Goal: Task Accomplishment & Management: Manage account settings

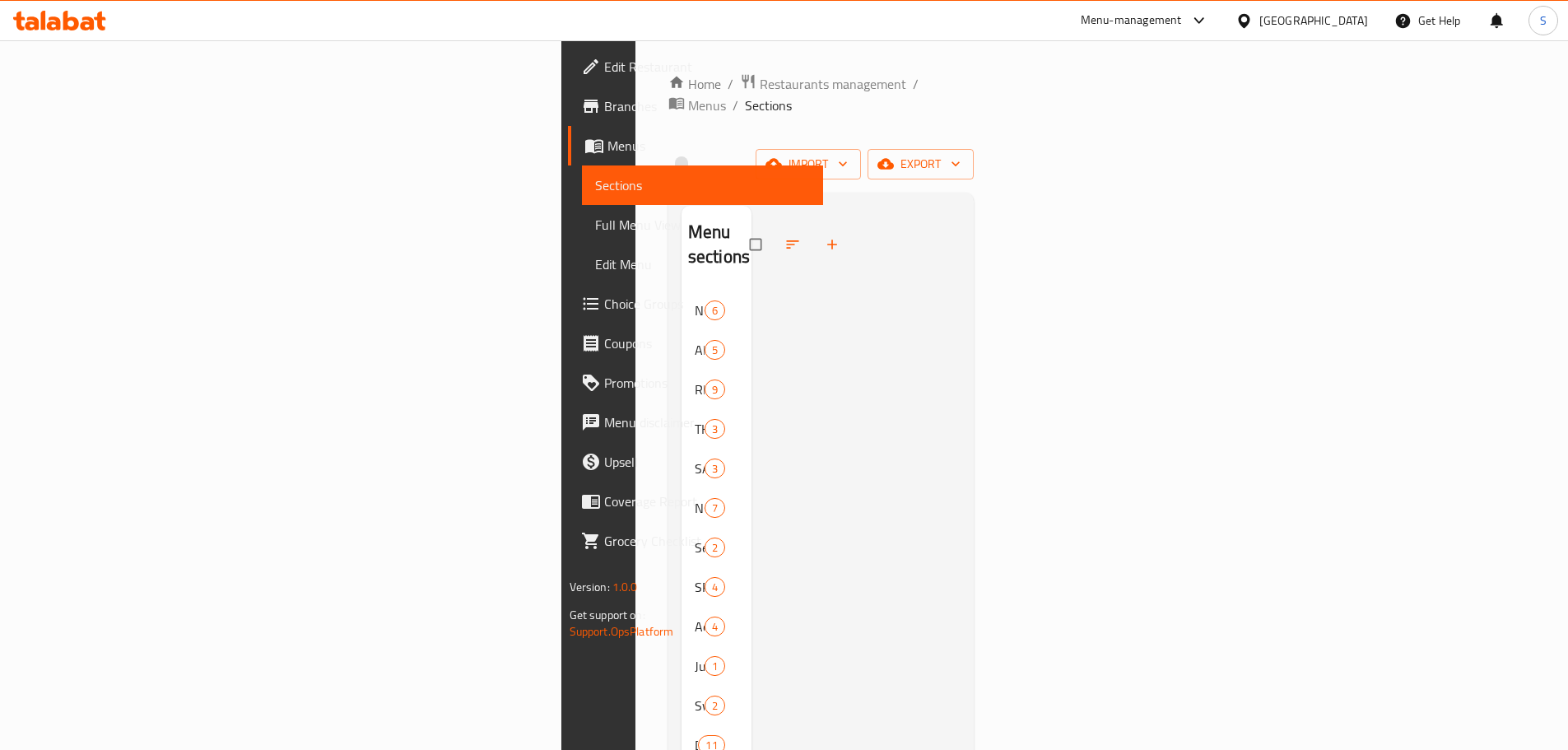
drag, startPoint x: 0, startPoint y: 0, endPoint x: 89, endPoint y: 24, distance: 92.2
click at [89, 24] on icon at bounding box center [87, 23] width 14 height 14
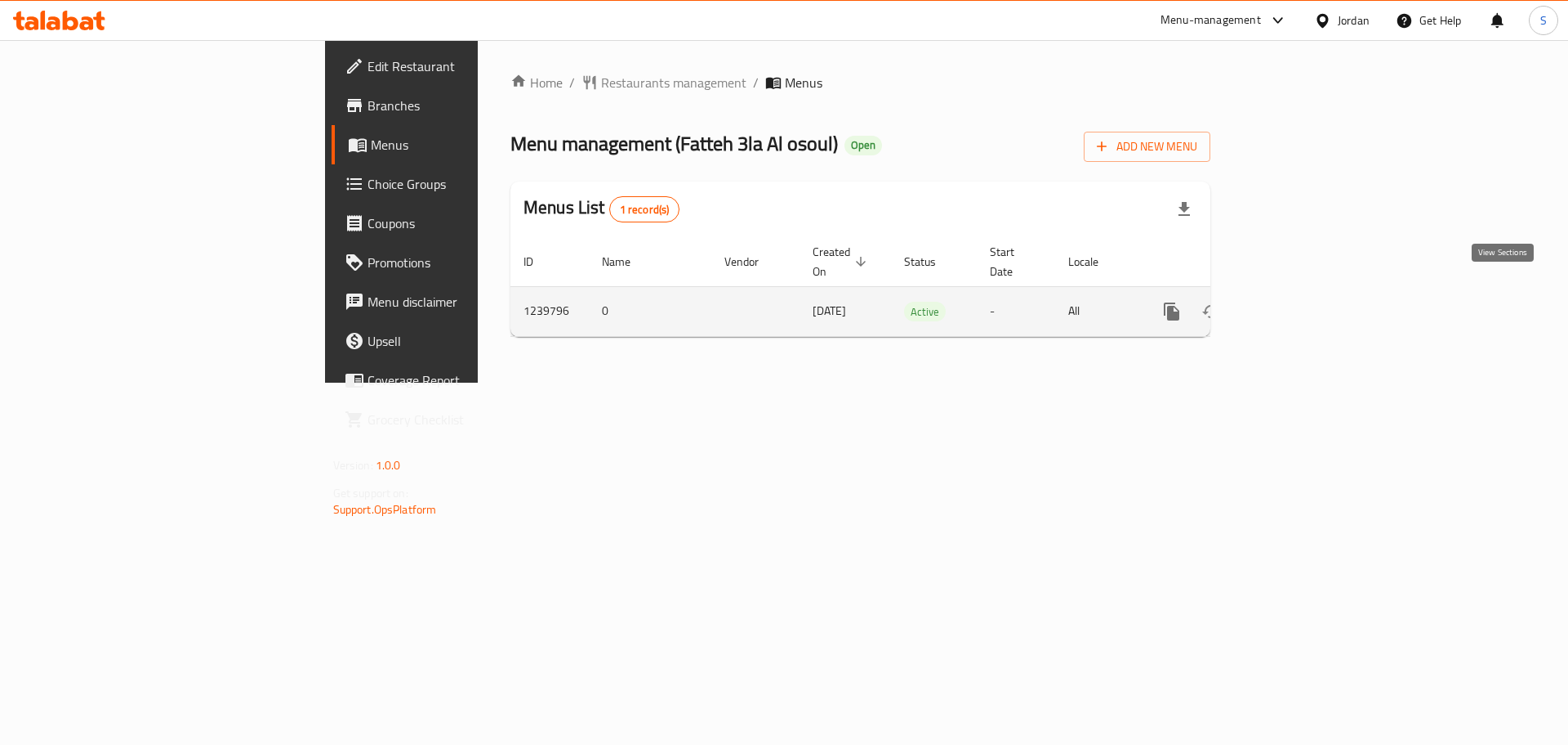
click at [1300, 302] on icon "enhanced table" at bounding box center [1290, 311] width 20 height 20
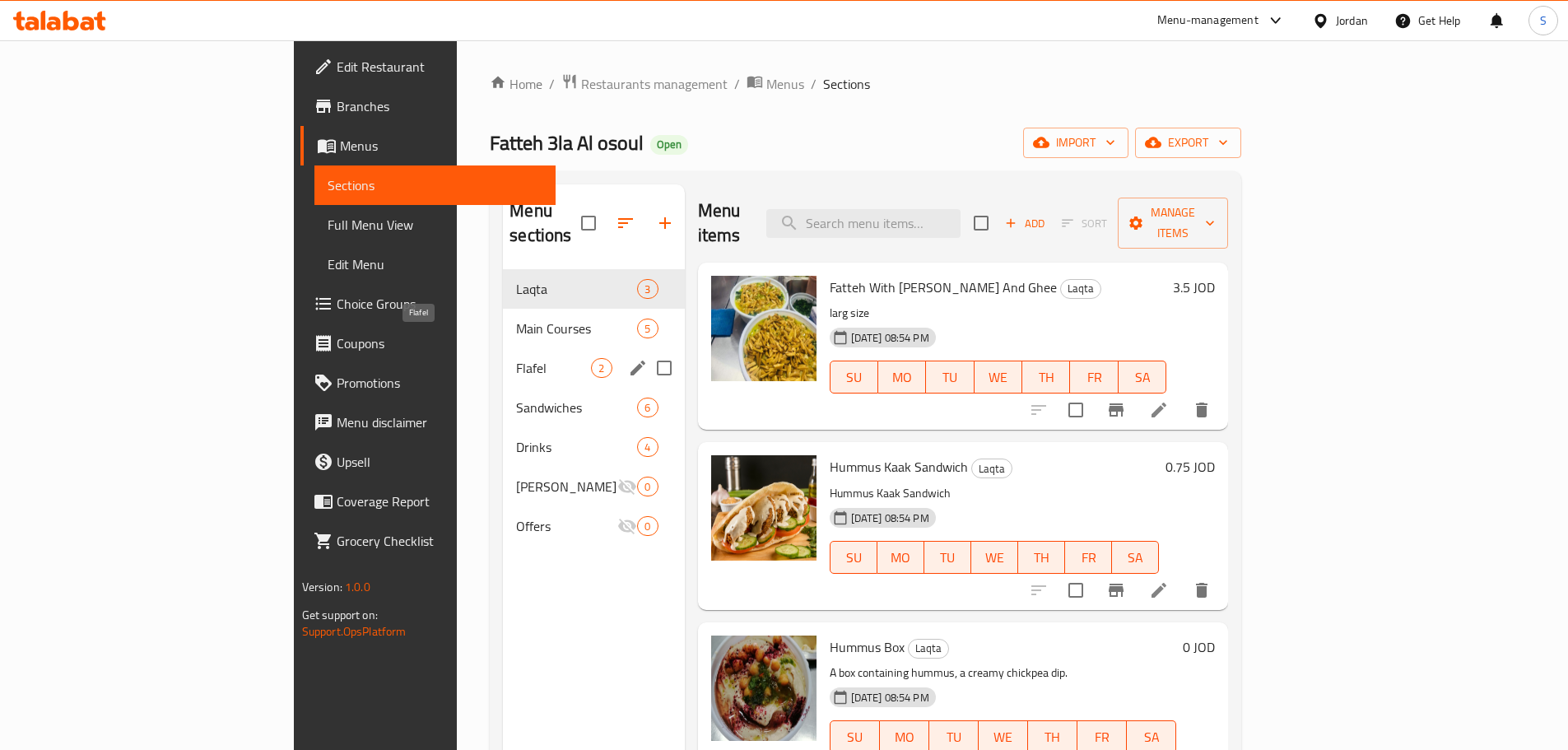
click at [516, 358] on span "Flafel" at bounding box center [553, 367] width 75 height 20
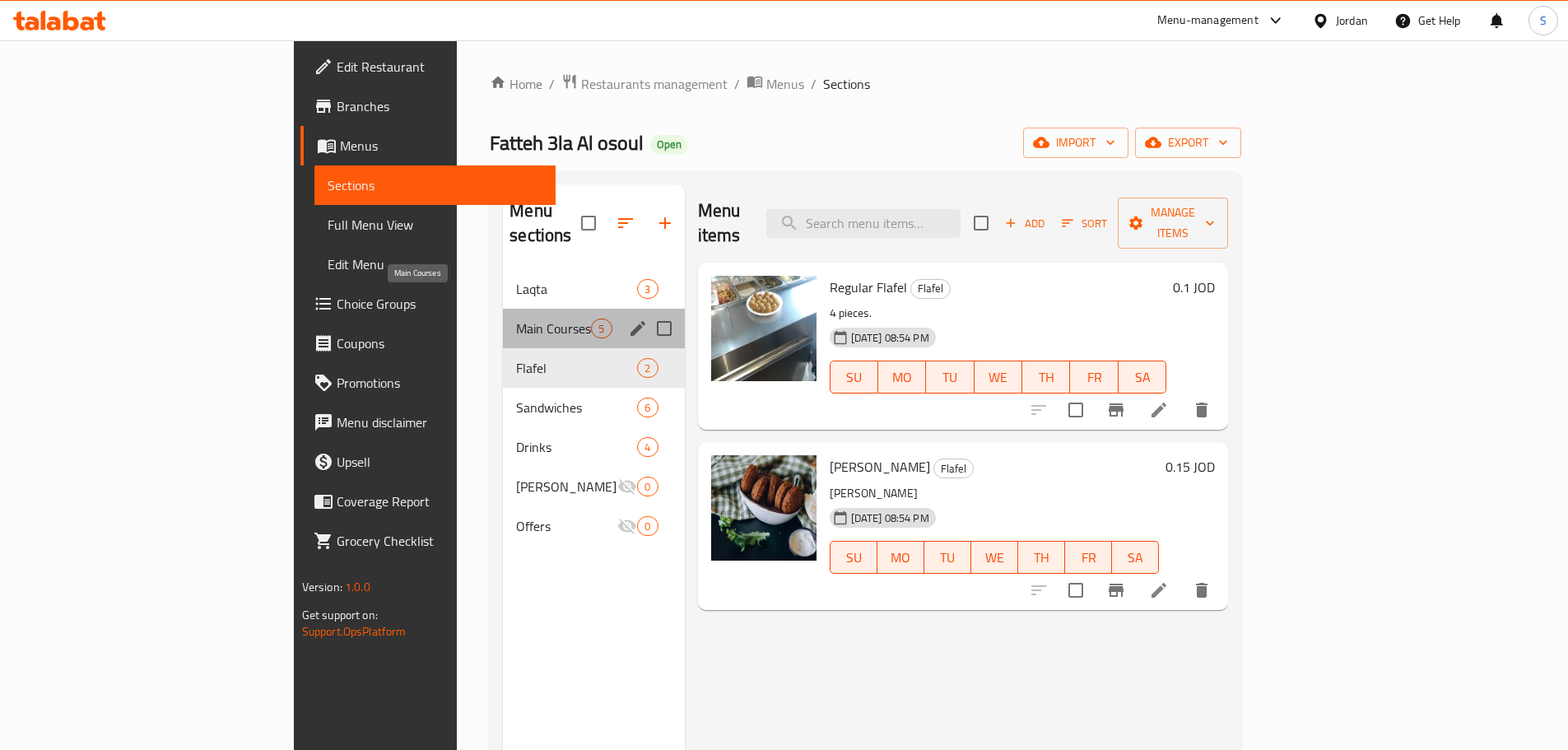
click at [516, 318] on span "Main Courses" at bounding box center [553, 328] width 75 height 20
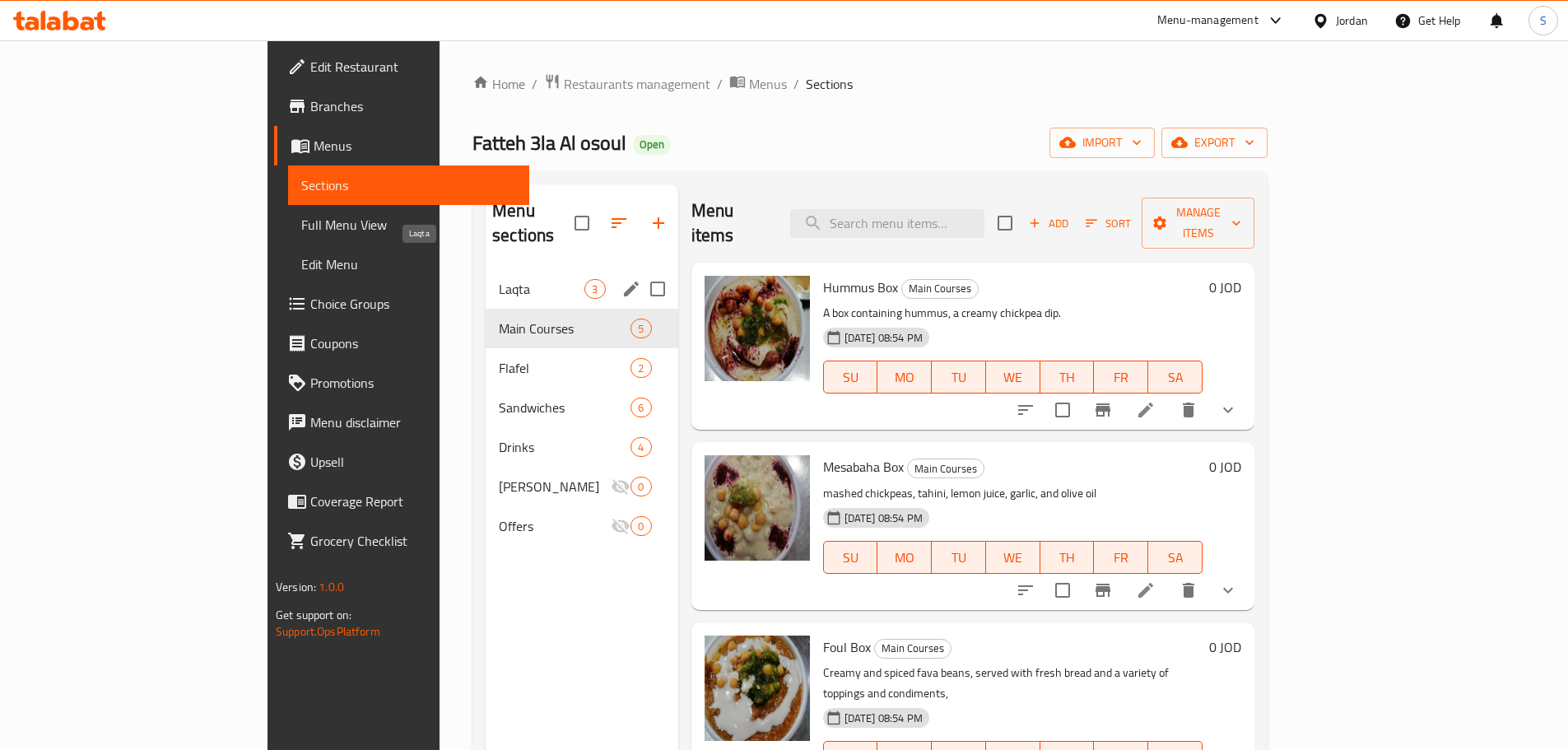
click at [499, 279] on span "Laqta" at bounding box center [542, 289] width 85 height 20
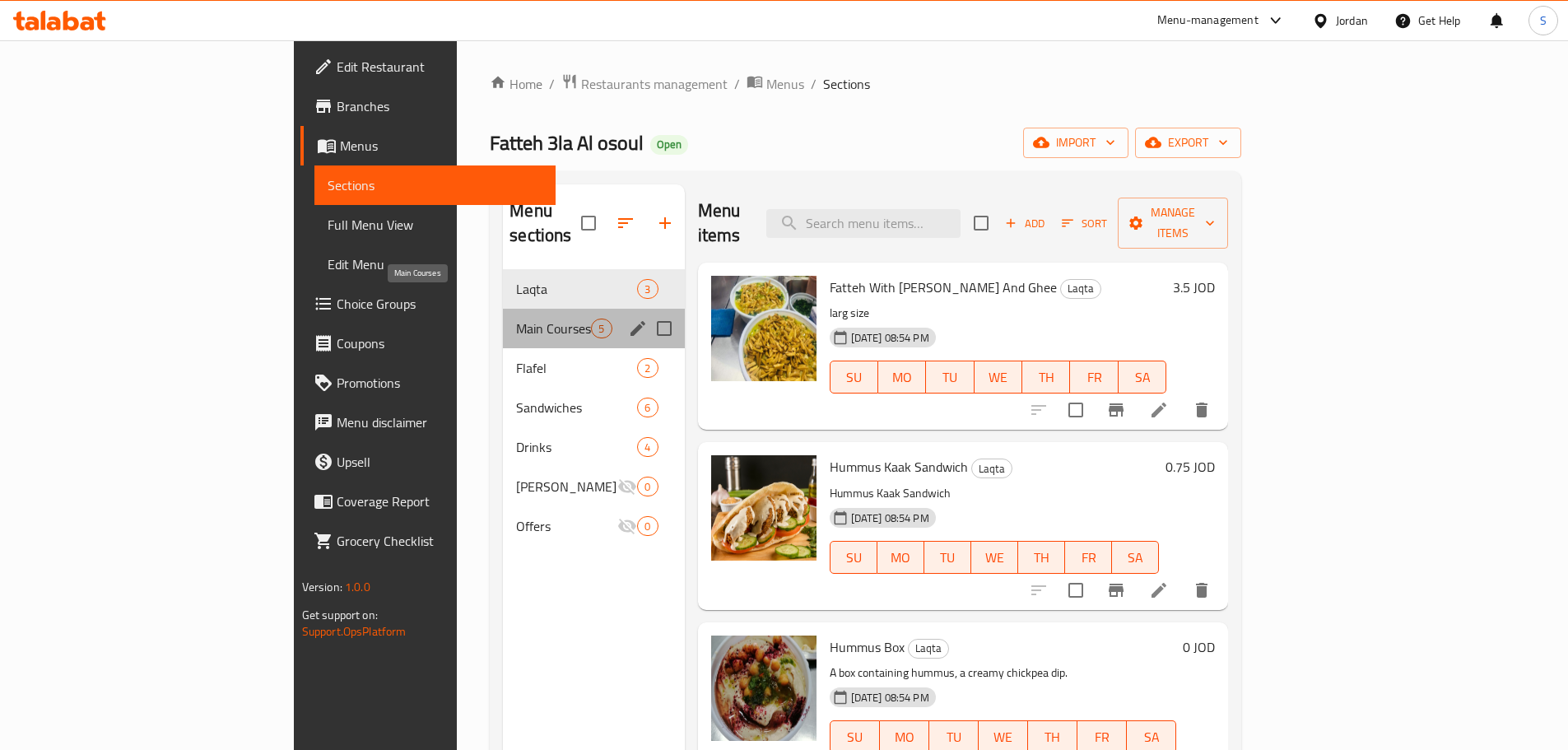
click at [516, 318] on span "Main Courses" at bounding box center [553, 328] width 75 height 20
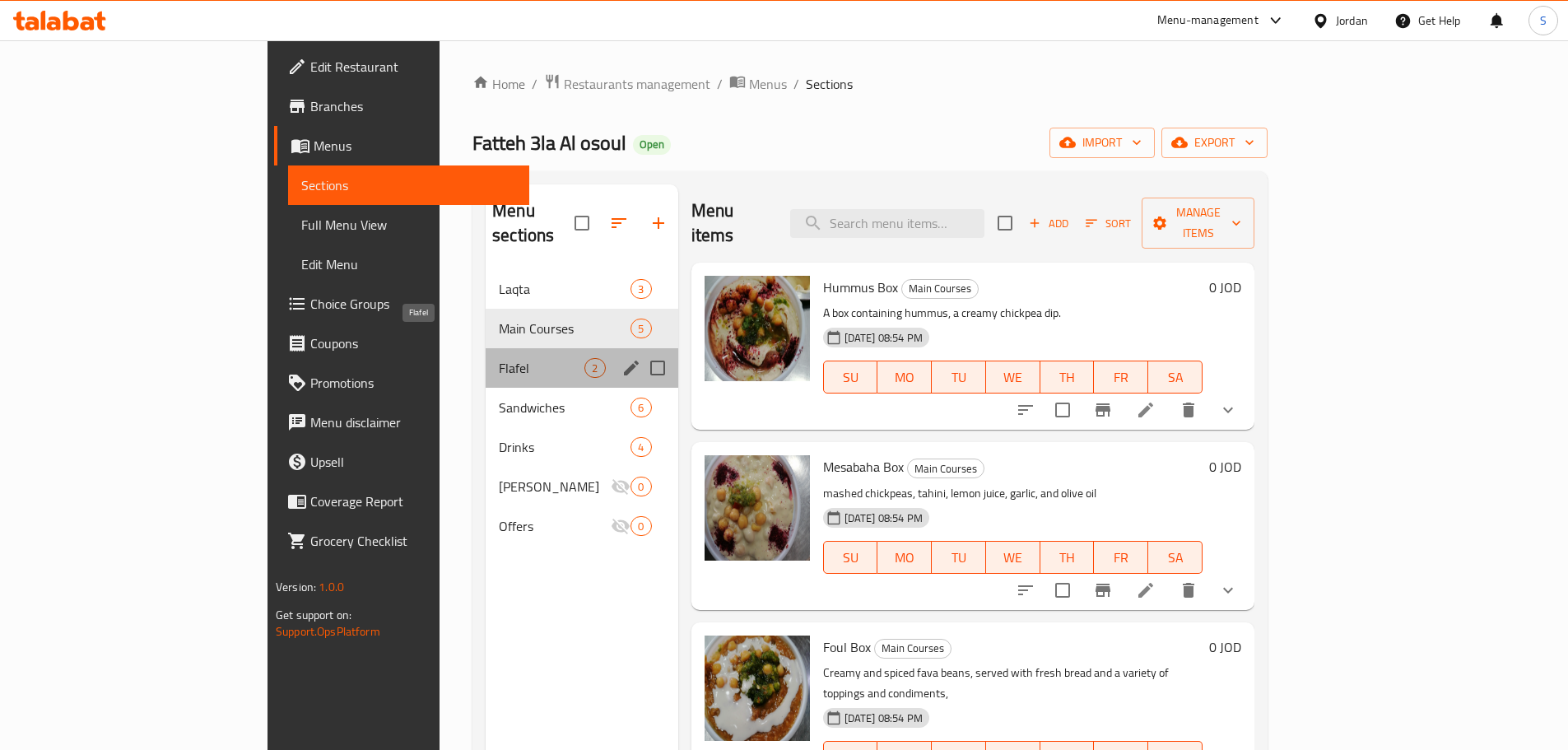
click at [499, 358] on span "Flafel" at bounding box center [542, 367] width 85 height 20
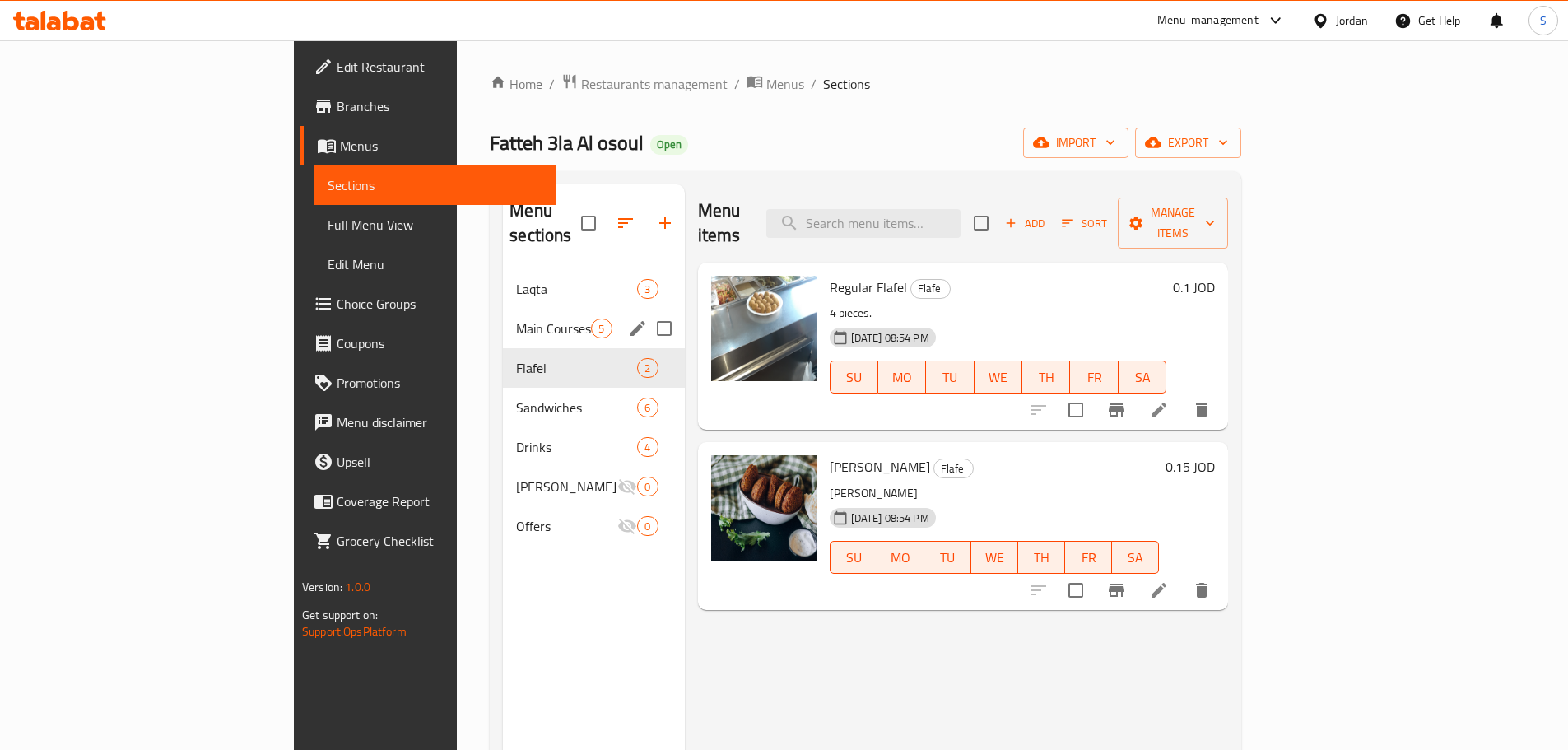
click at [503, 313] on div "Main Courses 5" at bounding box center [593, 329] width 181 height 40
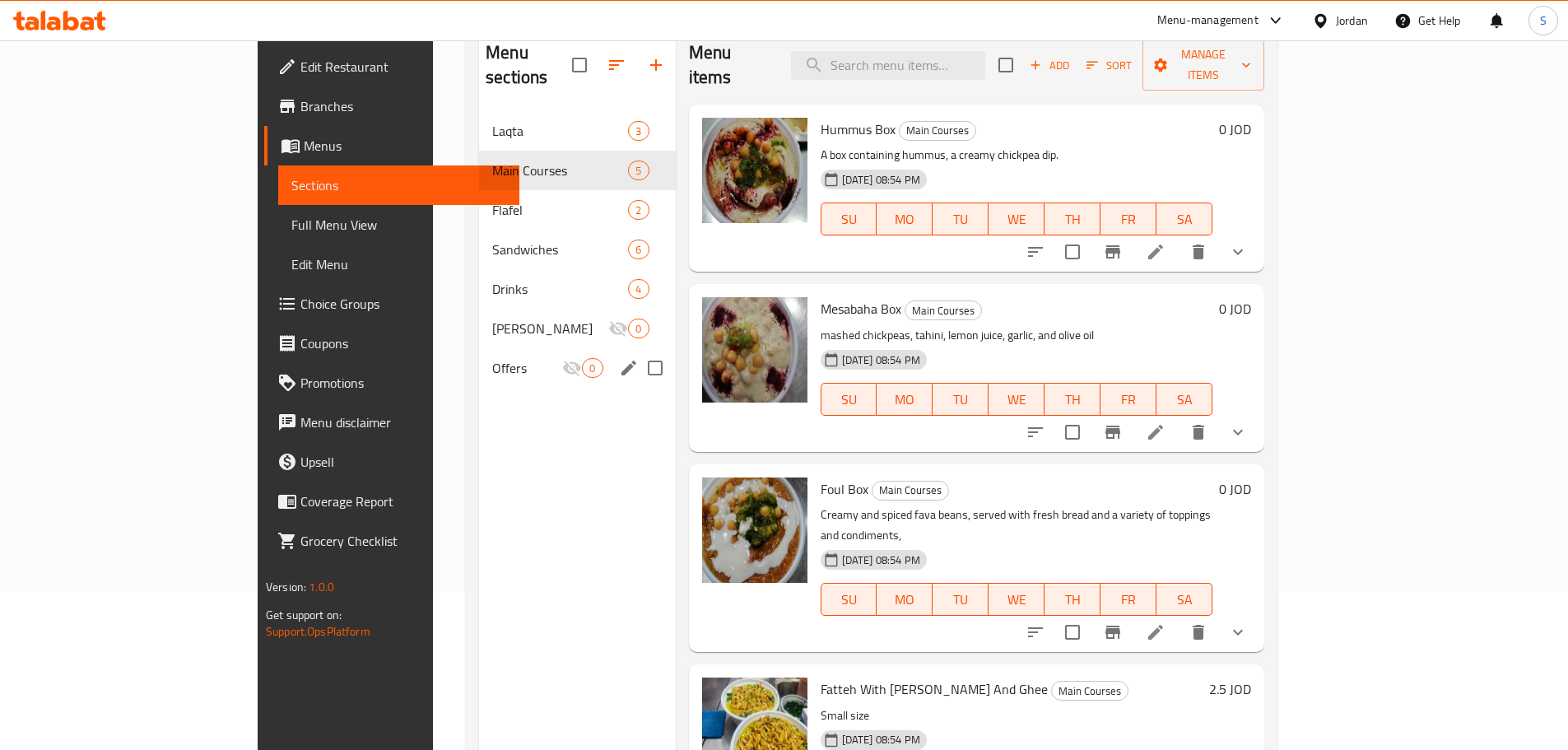
scroll to position [165, 0]
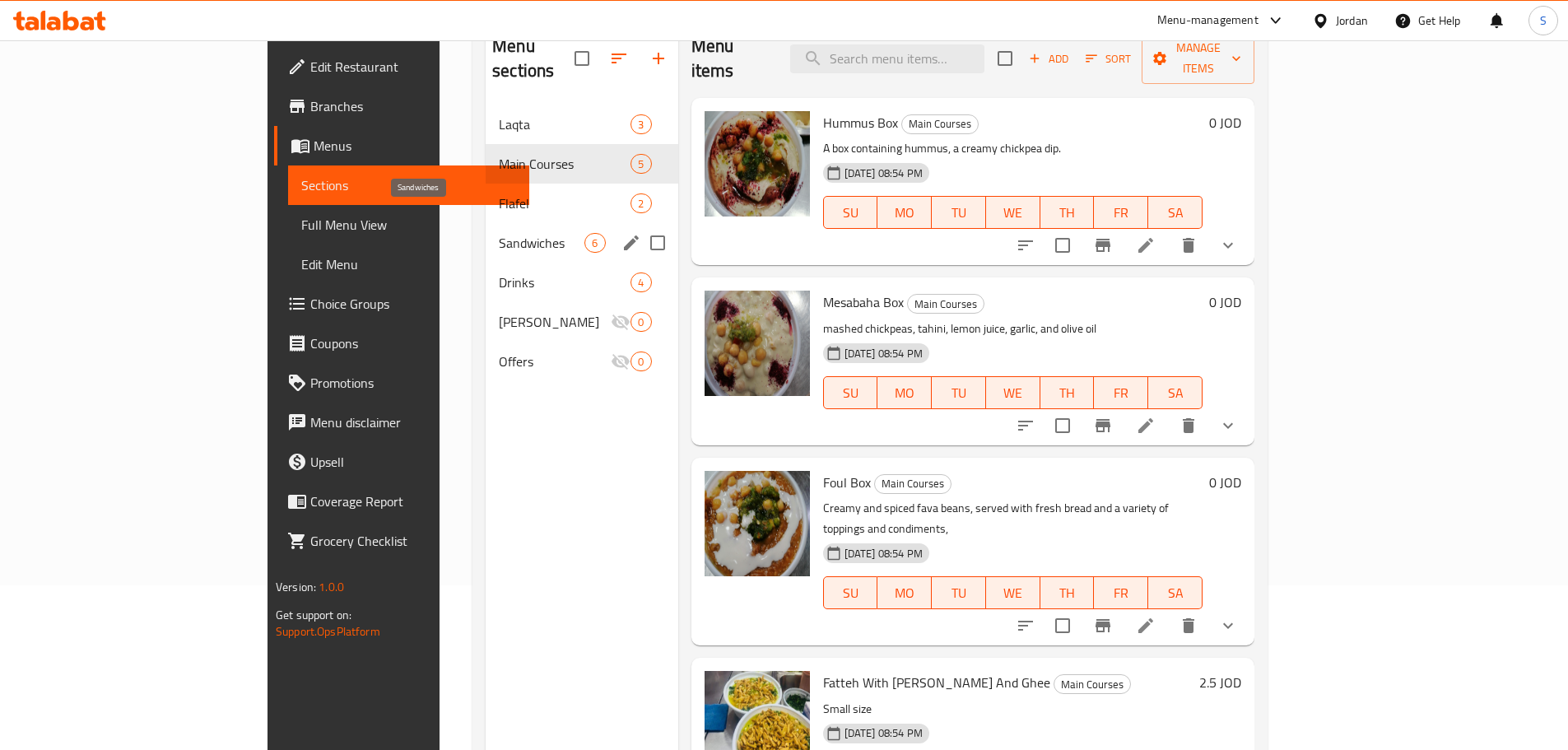
click at [499, 233] on span "Sandwiches" at bounding box center [542, 242] width 85 height 20
